Goal: Information Seeking & Learning: Learn about a topic

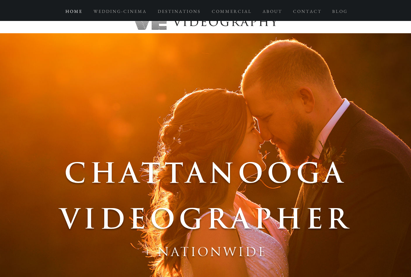
scroll to position [11, 0]
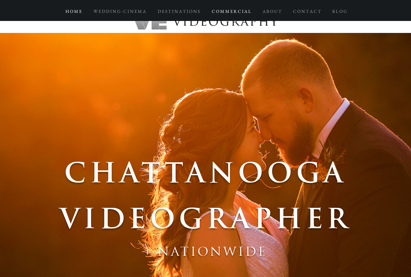
click at [239, 13] on p "C O M M E R C I A L" at bounding box center [231, 11] width 45 height 11
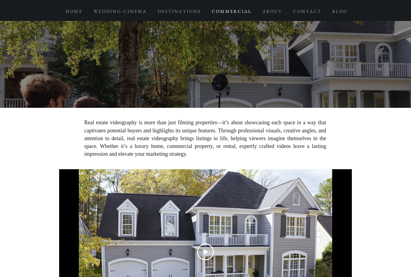
scroll to position [1766, 0]
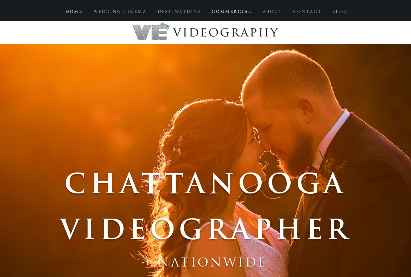
click at [240, 12] on p "C O M M E R C I A L" at bounding box center [231, 11] width 45 height 11
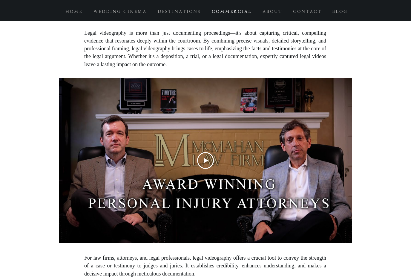
scroll to position [2963, 0]
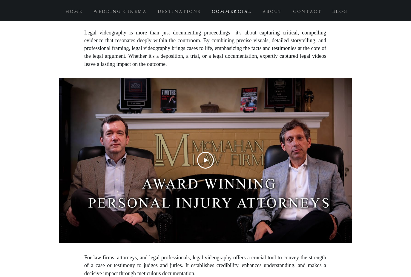
click at [210, 152] on icon "Play Video" at bounding box center [205, 160] width 17 height 17
click at [211, 152] on icon "Play Video" at bounding box center [205, 160] width 17 height 17
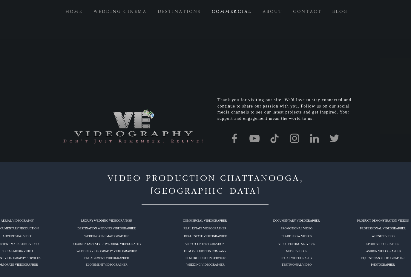
scroll to position [4218, 0]
